Goal: Task Accomplishment & Management: Manage account settings

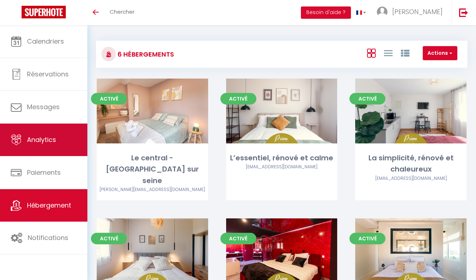
click at [37, 146] on link "Analytics" at bounding box center [43, 139] width 87 height 32
select select "2025"
select select "9"
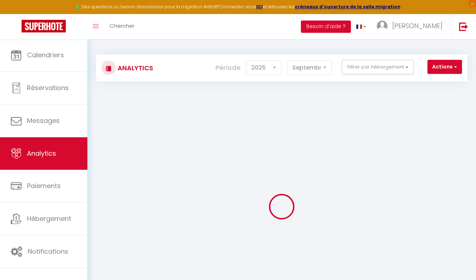
checkbox input "false"
checkbox seine "false"
checkbox calme "false"
checkbox chaleureux "false"
checkbox rénové "false"
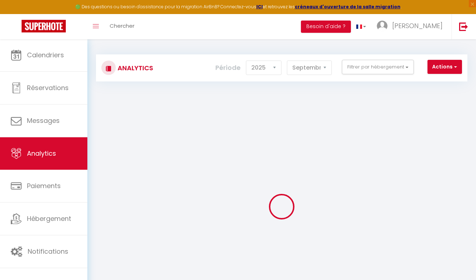
checkbox Sensualité "false"
checkbox Détente "false"
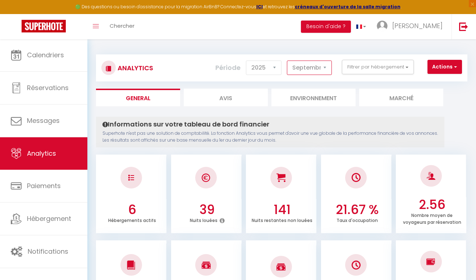
select select "8"
checkbox input "false"
checkbox seine "false"
checkbox calme "false"
checkbox chaleureux "false"
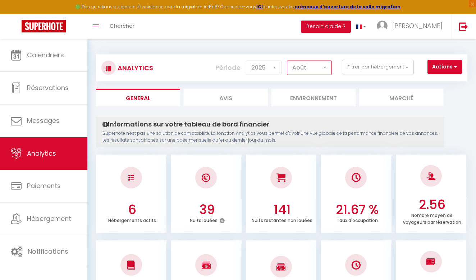
checkbox rénové "false"
checkbox Sensualité "false"
checkbox Détente "false"
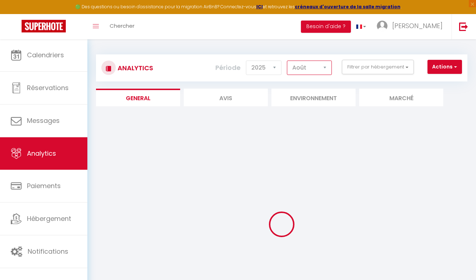
checkbox input "false"
checkbox seine "false"
checkbox calme "false"
checkbox chaleureux "false"
checkbox rénové "false"
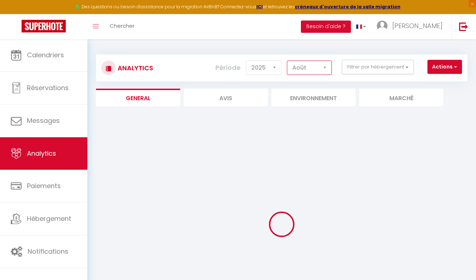
checkbox Sensualité "false"
checkbox Détente "false"
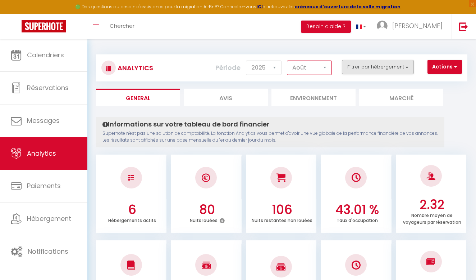
click at [411, 66] on button "Filtrer par hébergement" at bounding box center [378, 67] width 72 height 14
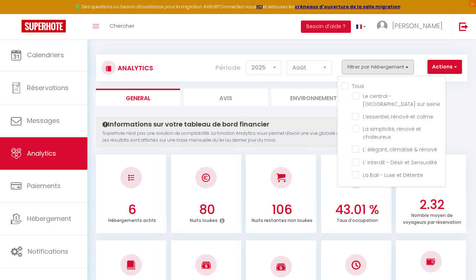
click at [356, 86] on input "Tous" at bounding box center [394, 85] width 104 height 7
checkbox input "true"
checkbox seine "true"
checkbox calme "true"
checkbox chaleureux "true"
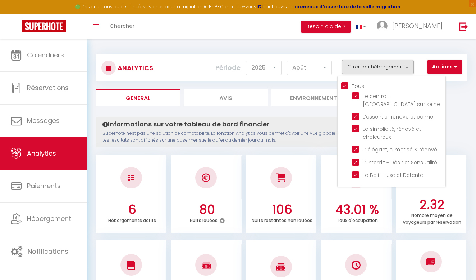
checkbox rénové "true"
checkbox Sensualité "true"
checkbox Détente "true"
click at [358, 95] on seine "checkbox" at bounding box center [399, 95] width 94 height 7
checkbox seine "false"
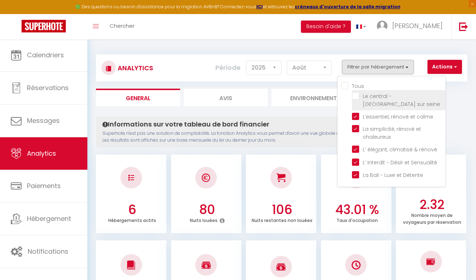
checkbox input "false"
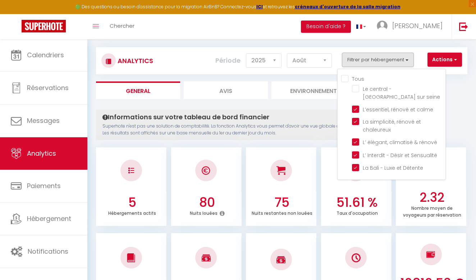
scroll to position [8, 0]
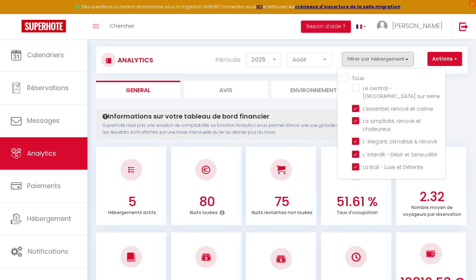
click at [462, 96] on ul "General Avis Environnement Marché" at bounding box center [282, 90] width 372 height 18
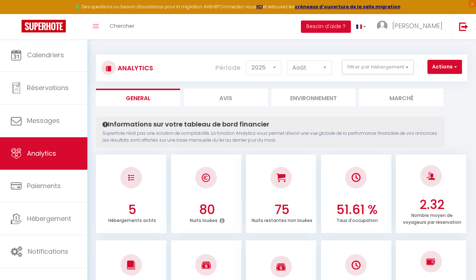
scroll to position [0, 0]
click at [455, 68] on span "button" at bounding box center [455, 66] width 4 height 7
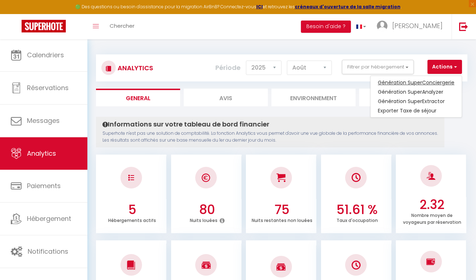
click at [429, 82] on link "Génération SuperConciergerie" at bounding box center [416, 82] width 91 height 9
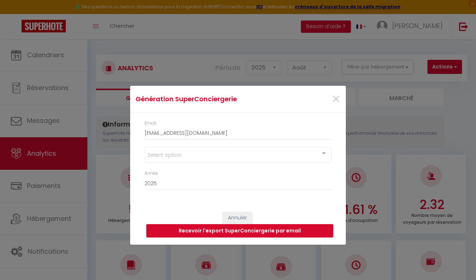
click at [294, 159] on div "Select option" at bounding box center [238, 155] width 187 height 16
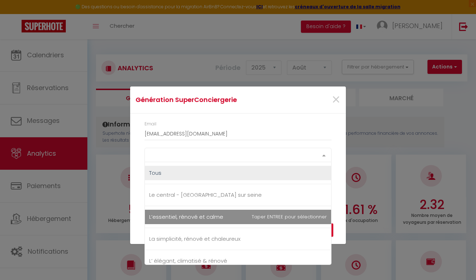
click at [236, 217] on span "L’essentiel, rénové et calme" at bounding box center [238, 216] width 186 height 14
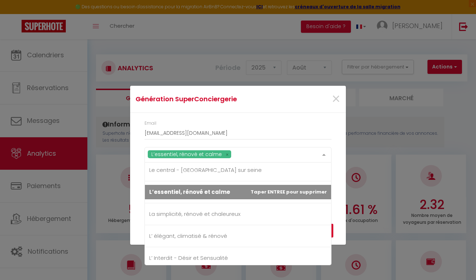
scroll to position [26, 0]
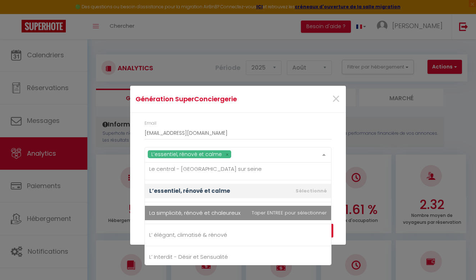
click at [247, 215] on span "La simplicité, rénové et chaleureux" at bounding box center [238, 212] width 186 height 14
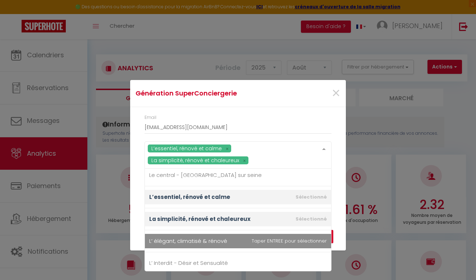
click at [226, 241] on span "L’ élégant, climatisé & rénové" at bounding box center [188, 241] width 78 height 8
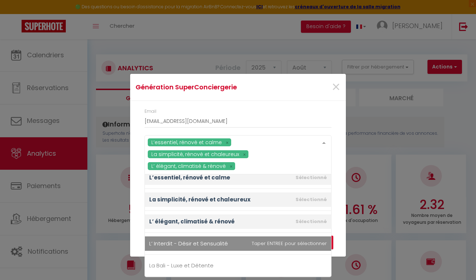
scroll to position [51, 0]
click at [226, 241] on span "L’ Interdit - Désir et Sensualité" at bounding box center [188, 243] width 79 height 8
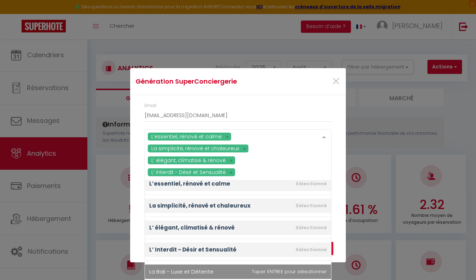
click at [205, 270] on span "La Bali - Luxe et Détente" at bounding box center [181, 271] width 64 height 8
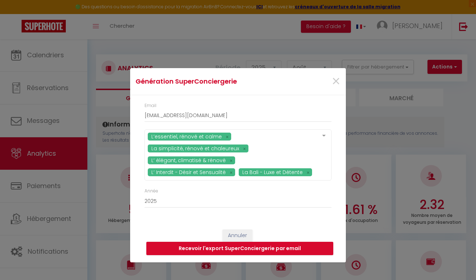
click at [339, 140] on div "Email [EMAIL_ADDRESS][DOMAIN_NAME] L’essentiel, rénové et calme La simplicité, …" at bounding box center [238, 158] width 216 height 127
click at [275, 249] on button "Recevoir l'export SuperConciergerie par email" at bounding box center [239, 248] width 187 height 14
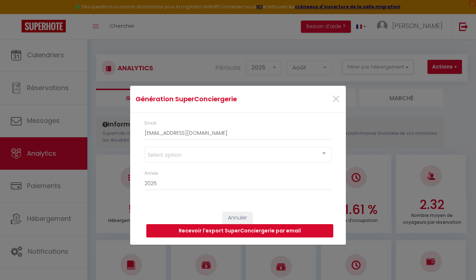
click at [250, 232] on button "Recevoir l'export SuperConciergerie par email" at bounding box center [239, 231] width 187 height 14
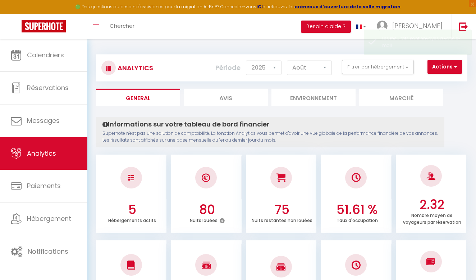
scroll to position [0, 0]
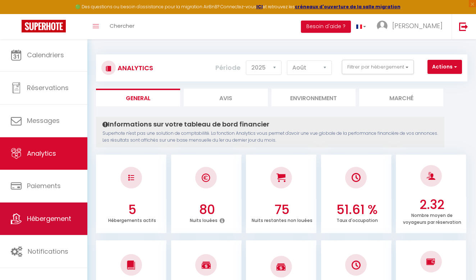
click at [39, 219] on span "Hébergement" at bounding box center [49, 218] width 44 height 9
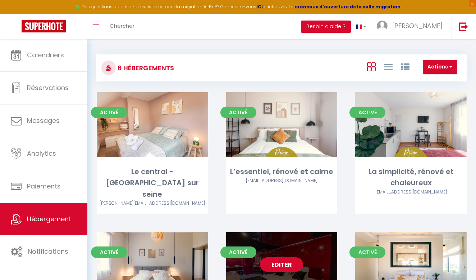
click at [284, 257] on link "Editer" at bounding box center [281, 264] width 43 height 14
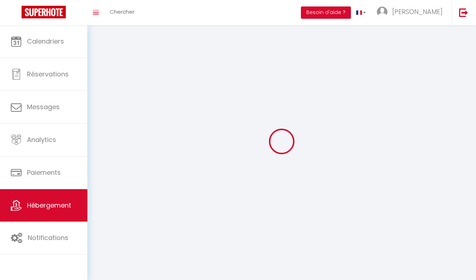
select select "1"
select select
select select "28"
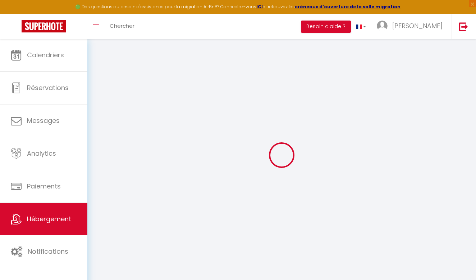
select select
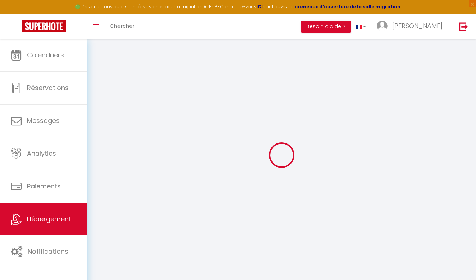
select select
checkbox input "false"
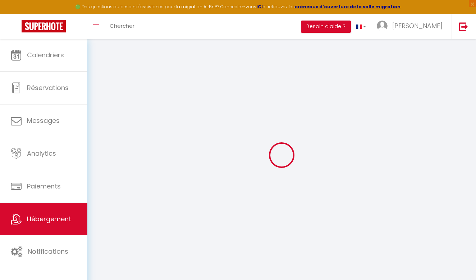
select select
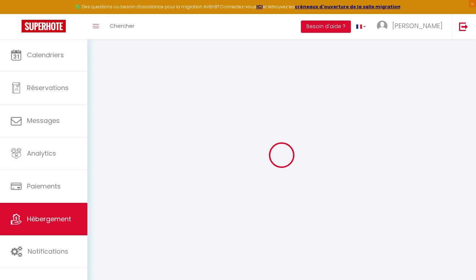
select select
checkbox input "false"
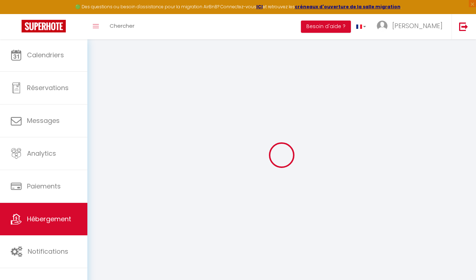
checkbox input "false"
select select
type input "L’ Interdit - Désir et Sensualité"
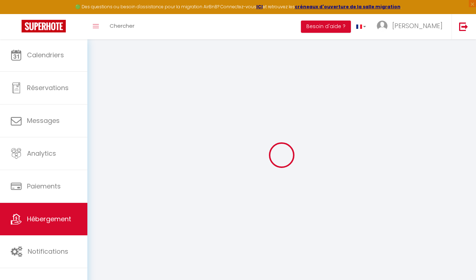
type input "[PERSON_NAME] et [PERSON_NAME]"
type input "[PERSON_NAME]"
type input "Chez MV 22 le petit taillis"
type input "77320"
type input "La ferté gaucher"
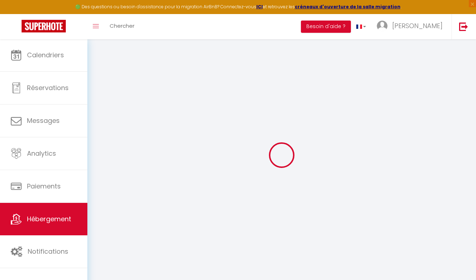
select select "5"
select select "4"
select select "2"
type input "180"
type input "7.31"
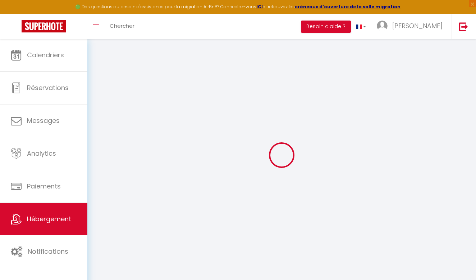
type input "500"
select select
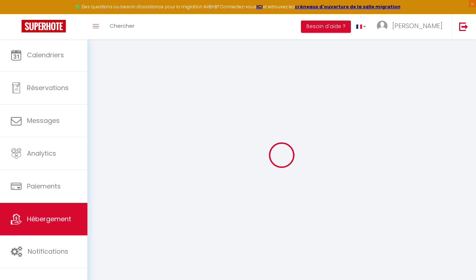
select select
type input "Chez MV - 22 le petit taillis"
type input "77320"
type input "La Ferté gaucher"
type input "[EMAIL_ADDRESS][DOMAIN_NAME]"
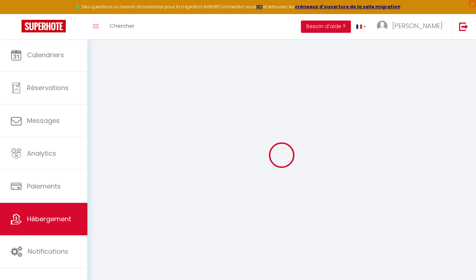
select select "14876"
checkbox input "true"
checkbox input "false"
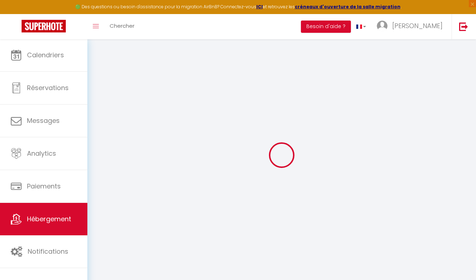
type input "50"
type input "25"
type input "0"
select select
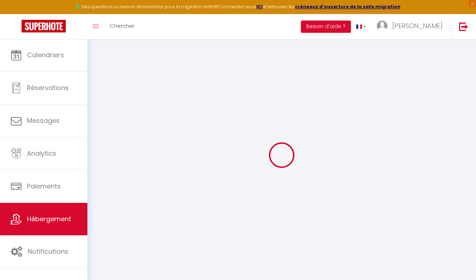
select select
checkbox input "true"
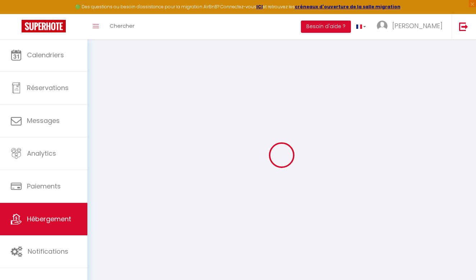
checkbox input "false"
select select
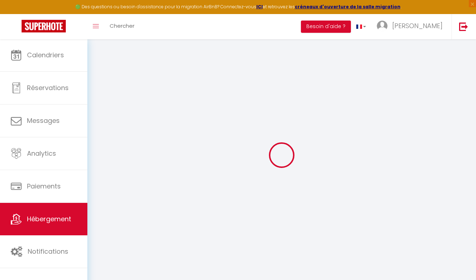
select select
checkbox input "true"
checkbox input "false"
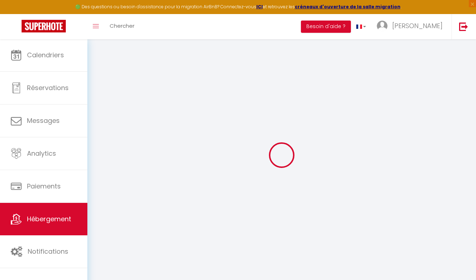
checkbox input "false"
checkbox input "true"
checkbox input "false"
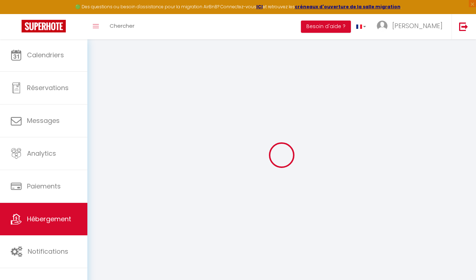
checkbox input "false"
checkbox input "true"
checkbox input "false"
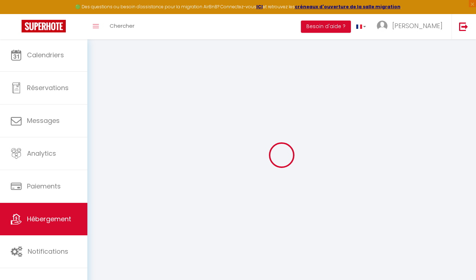
select select "16:00"
select select "23:45"
select select "11:00"
select select "30"
select select "120"
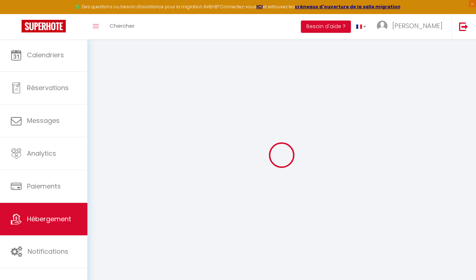
checkbox input "true"
checkbox input "false"
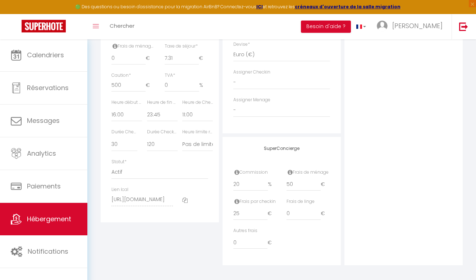
checkbox input "true"
checkbox input "false"
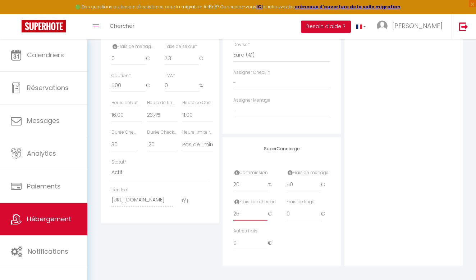
click at [243, 212] on input "25" at bounding box center [251, 213] width 34 height 13
type input "2"
checkbox input "true"
checkbox input "false"
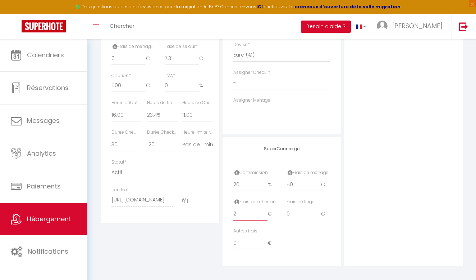
checkbox input "false"
type input "20"
checkbox input "true"
checkbox input "false"
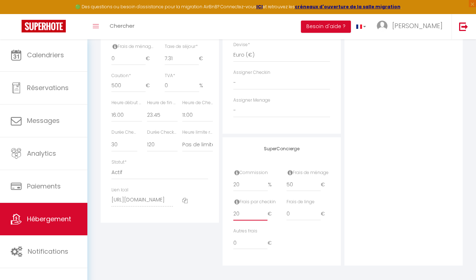
checkbox input "false"
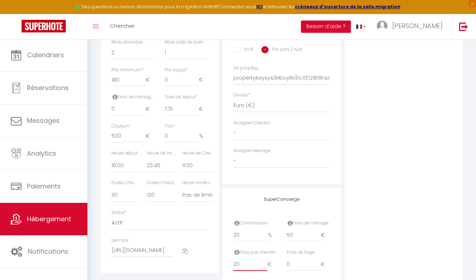
scroll to position [324, 0]
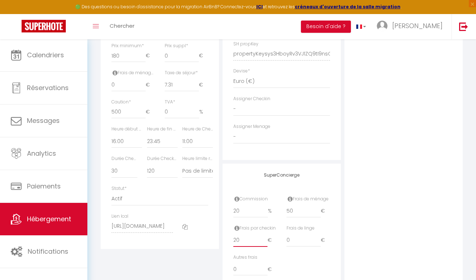
type input "20"
click at [291, 209] on input "50" at bounding box center [304, 210] width 34 height 13
type input "0"
checkbox input "true"
checkbox input "false"
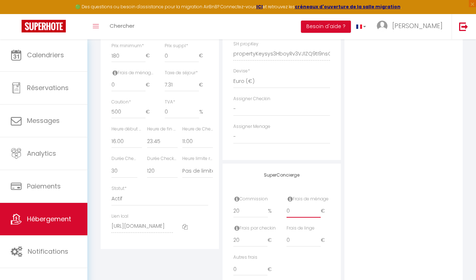
checkbox input "false"
type input "40"
checkbox input "true"
checkbox input "false"
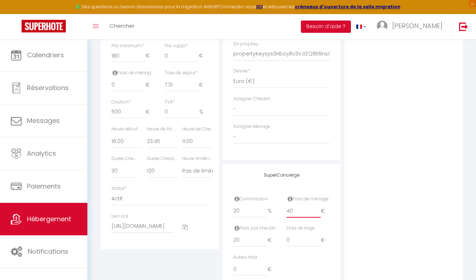
checkbox input "false"
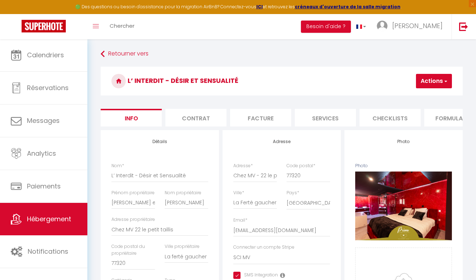
scroll to position [0, 0]
type input "40"
click at [442, 85] on button "Actions" at bounding box center [434, 81] width 36 height 14
click at [399, 97] on input "Enregistrer" at bounding box center [395, 96] width 27 height 7
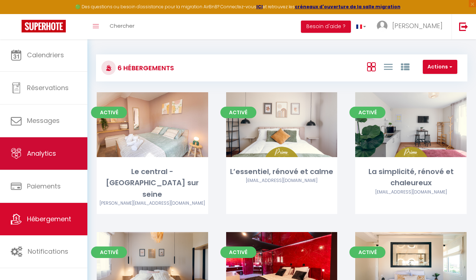
click at [55, 154] on span "Analytics" at bounding box center [41, 153] width 29 height 9
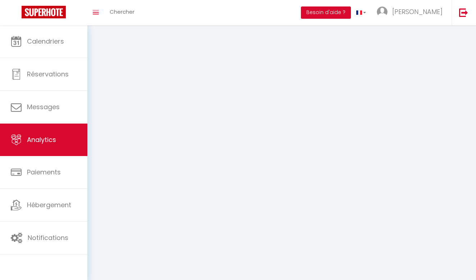
select select "2025"
select select "9"
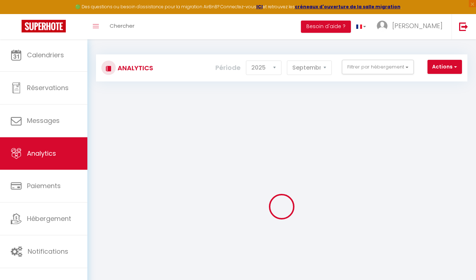
checkbox input "false"
checkbox seine "false"
checkbox calme "false"
checkbox chaleureux "false"
checkbox rénové "false"
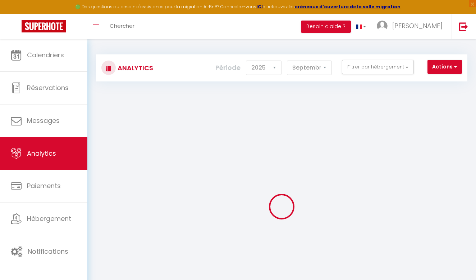
checkbox Sensualité "false"
checkbox Détente "false"
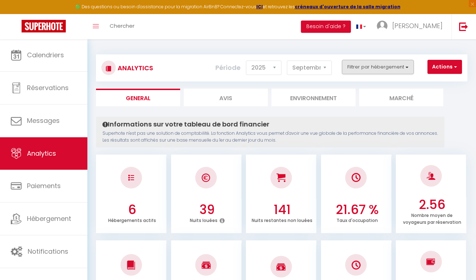
click at [403, 67] on button "Filtrer par hébergement" at bounding box center [378, 67] width 72 height 14
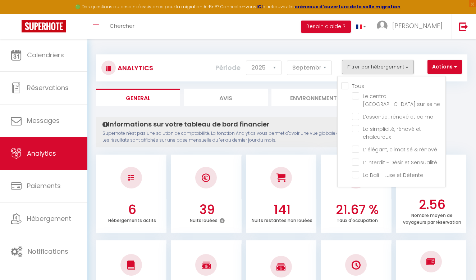
click at [346, 85] on input "Tous" at bounding box center [394, 85] width 104 height 7
checkbox input "true"
checkbox seine "true"
checkbox calme "true"
checkbox chaleureux "true"
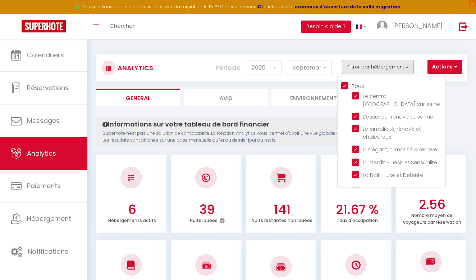
checkbox rénové "true"
checkbox Sensualité "true"
checkbox Détente "true"
click at [356, 95] on seine "checkbox" at bounding box center [399, 95] width 94 height 7
checkbox seine "false"
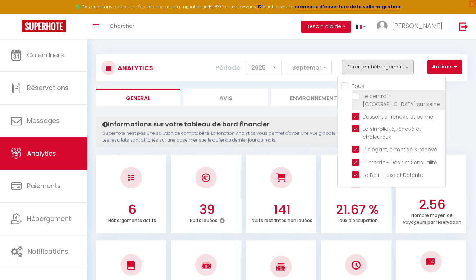
checkbox input "false"
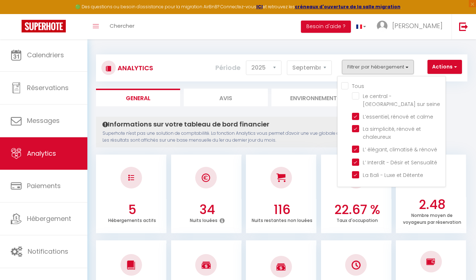
click at [419, 67] on div "Actions Génération SuperConciergerie Génération SuperAnalyzer Génération SuperE…" at bounding box center [312, 68] width 309 height 16
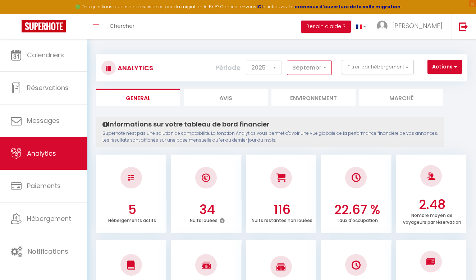
select select "8"
click at [449, 71] on button "Actions" at bounding box center [445, 67] width 35 height 14
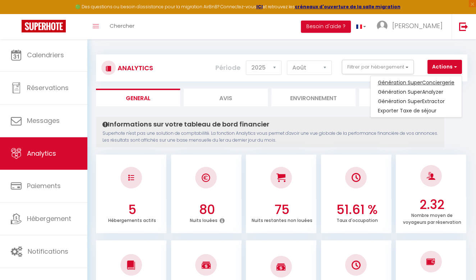
click at [414, 81] on link "Génération SuperConciergerie" at bounding box center [416, 82] width 91 height 9
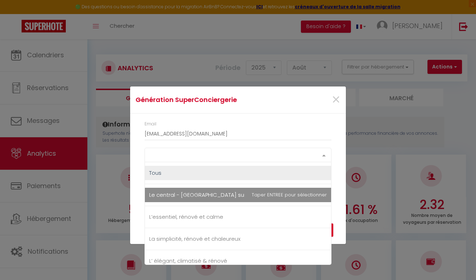
click at [256, 160] on div "Select option" at bounding box center [238, 155] width 187 height 14
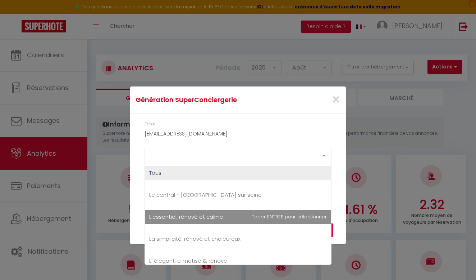
click at [195, 215] on span "L’essentiel, rénové et calme" at bounding box center [186, 217] width 74 height 8
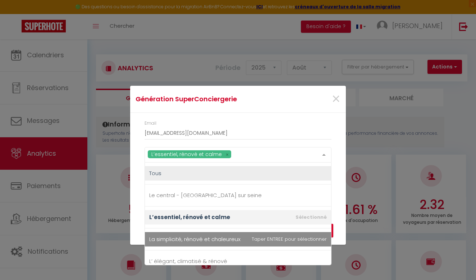
click at [198, 237] on span "La simplicité, rénové et chaleureux" at bounding box center [194, 239] width 91 height 8
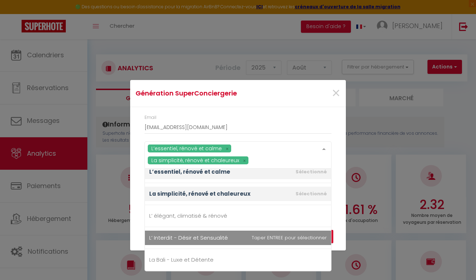
scroll to position [51, 0]
click at [198, 237] on span "L’ Interdit - Désir et Sensualité" at bounding box center [188, 238] width 79 height 8
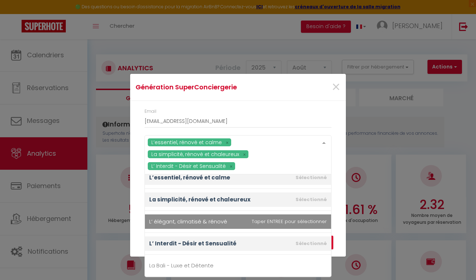
click at [202, 223] on span "L’ élégant, climatisé & rénové" at bounding box center [188, 221] width 78 height 8
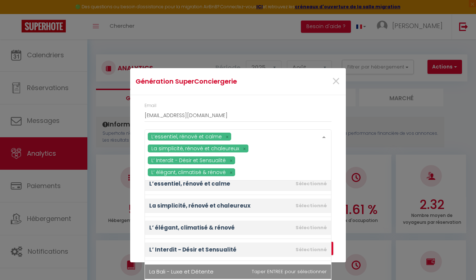
click at [198, 269] on span "La Bali - Luxe et Détente" at bounding box center [181, 271] width 64 height 8
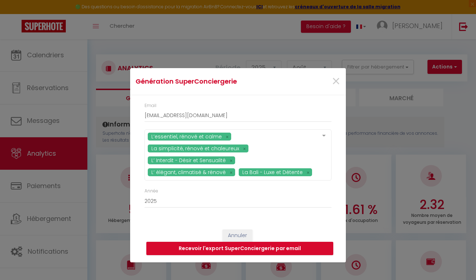
click at [339, 161] on div "Email [EMAIL_ADDRESS][DOMAIN_NAME] L’essentiel, rénové et calme La simplicité, …" at bounding box center [238, 158] width 216 height 127
click at [230, 247] on button "Recevoir l'export SuperConciergerie par email" at bounding box center [239, 248] width 187 height 14
